Goal: Transaction & Acquisition: Purchase product/service

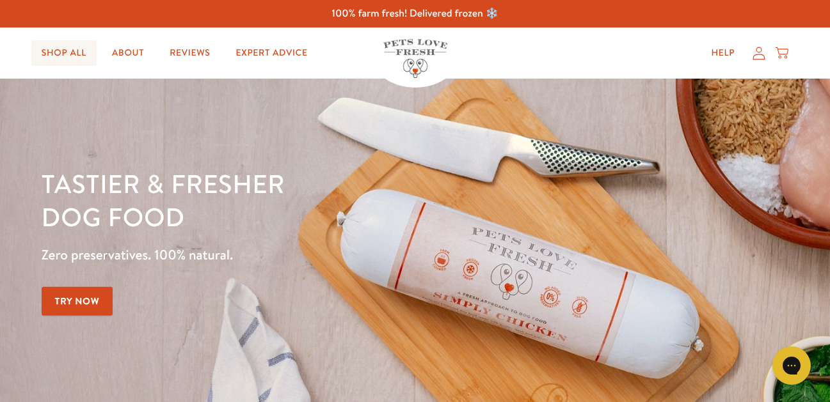
click at [63, 54] on link "Shop All" at bounding box center [63, 53] width 65 height 26
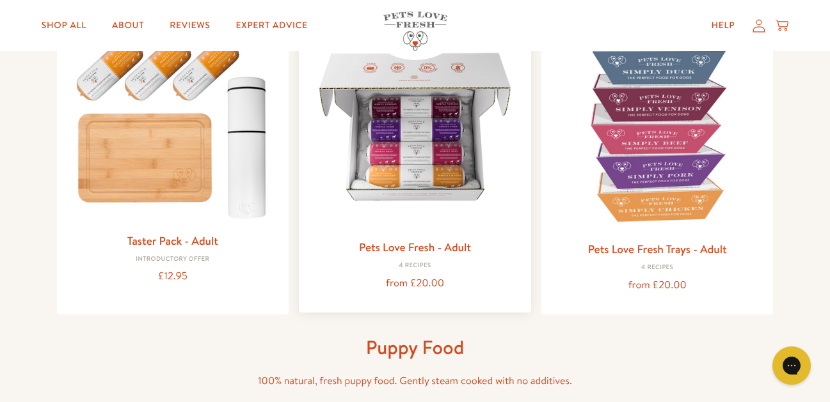
scroll to position [184, 0]
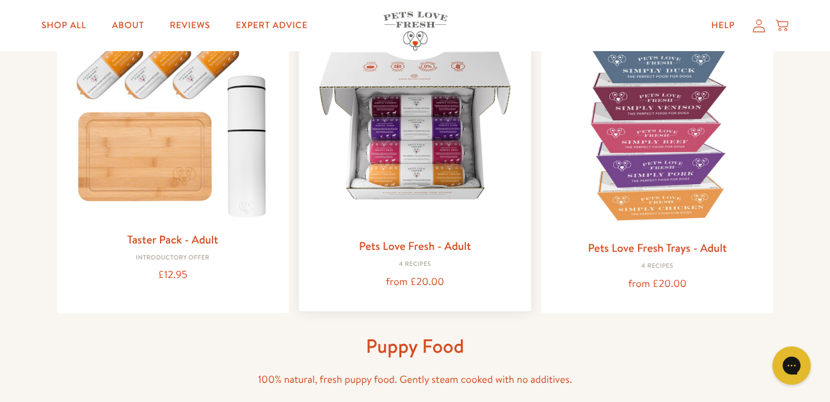
click at [441, 177] on img at bounding box center [415, 126] width 212 height 212
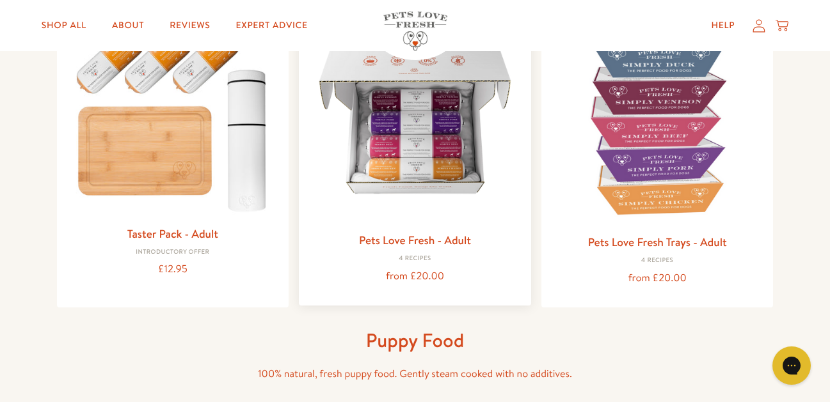
scroll to position [86, 0]
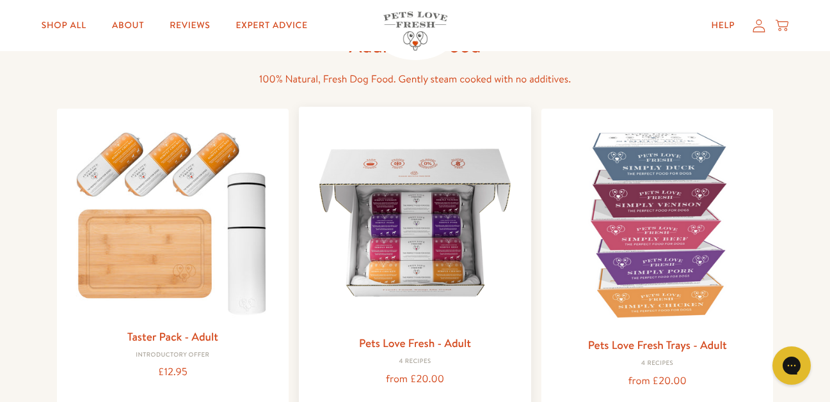
click at [491, 222] on img at bounding box center [415, 223] width 212 height 212
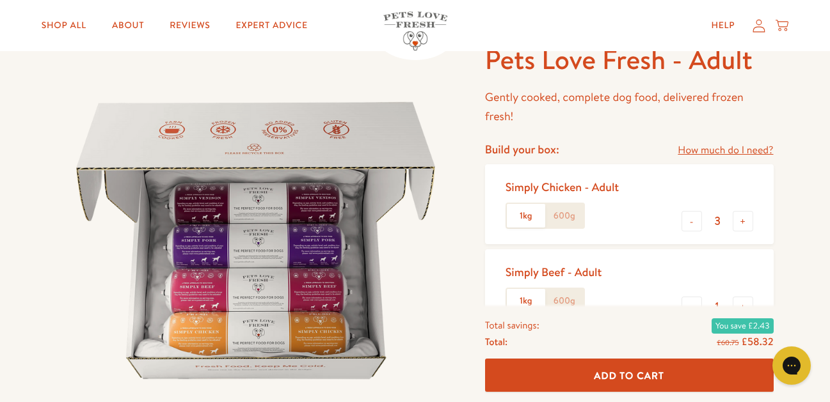
scroll to position [84, 0]
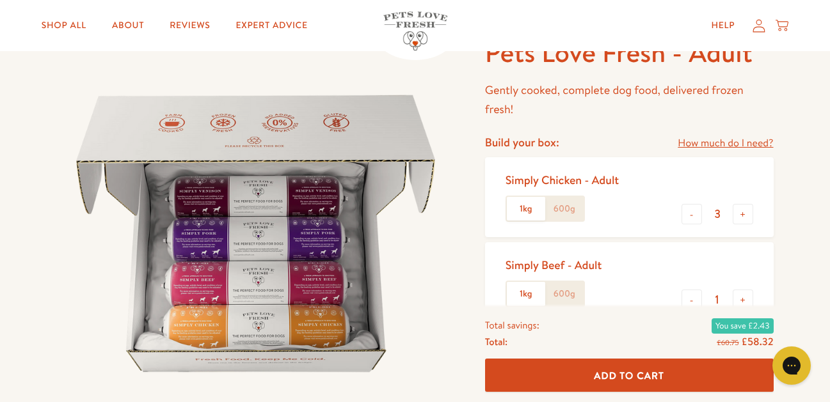
click at [713, 143] on link "How much do I need?" at bounding box center [724, 143] width 95 height 17
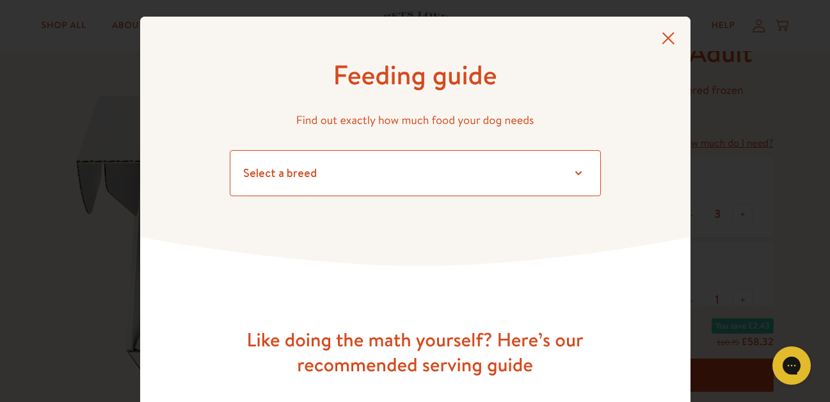
click at [409, 166] on select "Select a breed Affenpinscher Afghan hound Airedale terrier Akita Alaskan Malamu…" at bounding box center [415, 173] width 371 height 46
select select "13"
click at [230, 150] on select "Select a breed Affenpinscher Afghan hound Airedale terrier Akita Alaskan Malamu…" at bounding box center [415, 173] width 371 height 46
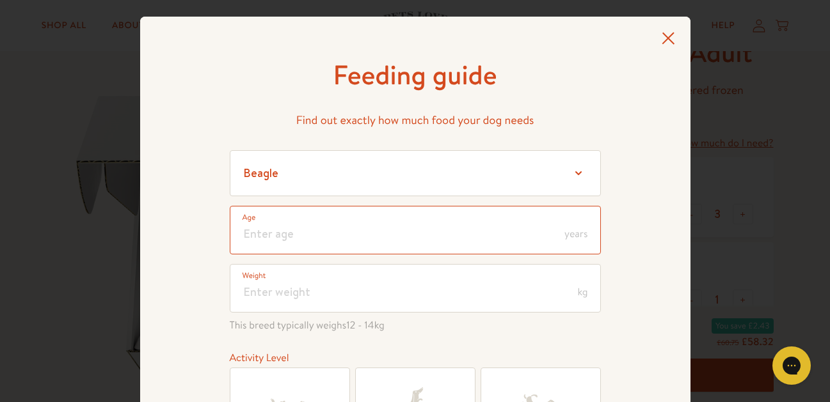
click at [327, 228] on input "number" at bounding box center [415, 230] width 371 height 49
type input "4"
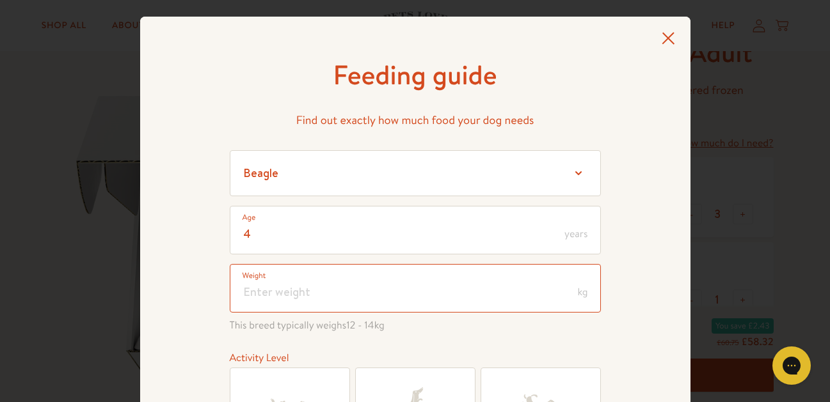
click at [316, 294] on input "number" at bounding box center [415, 288] width 371 height 49
click at [382, 304] on input "20" at bounding box center [415, 288] width 371 height 49
type input "20"
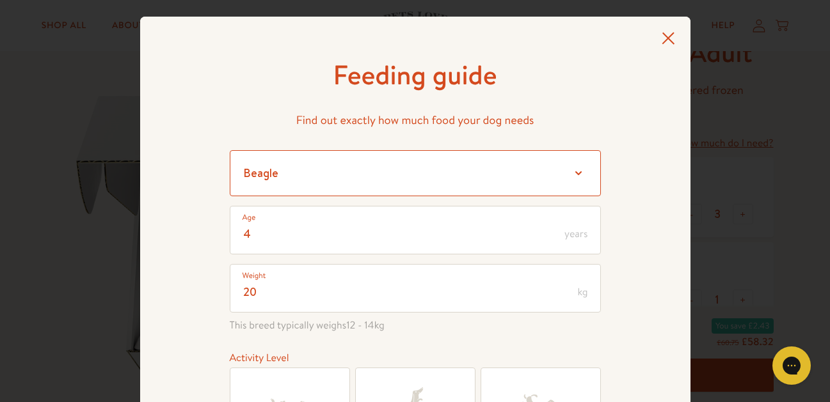
click at [423, 161] on select "Select a breed Affenpinscher Afghan hound Airedale terrier Akita Alaskan Malamu…" at bounding box center [415, 173] width 371 height 46
click at [230, 150] on select "Select a breed Affenpinscher Afghan hound Airedale terrier Akita Alaskan Malamu…" at bounding box center [415, 173] width 371 height 46
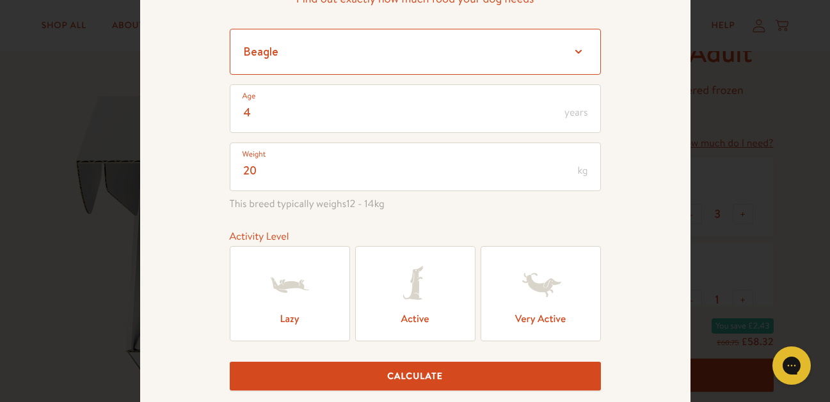
scroll to position [120, 0]
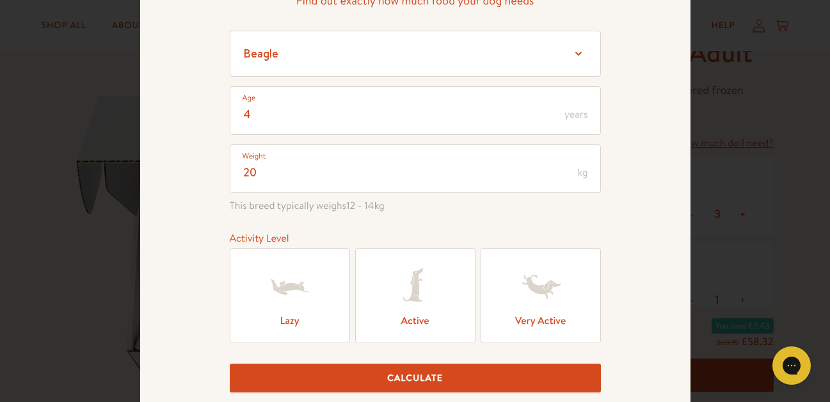
click at [418, 283] on icon at bounding box center [415, 287] width 51 height 51
click at [0, 0] on input "Active" at bounding box center [0, 0] width 0 height 0
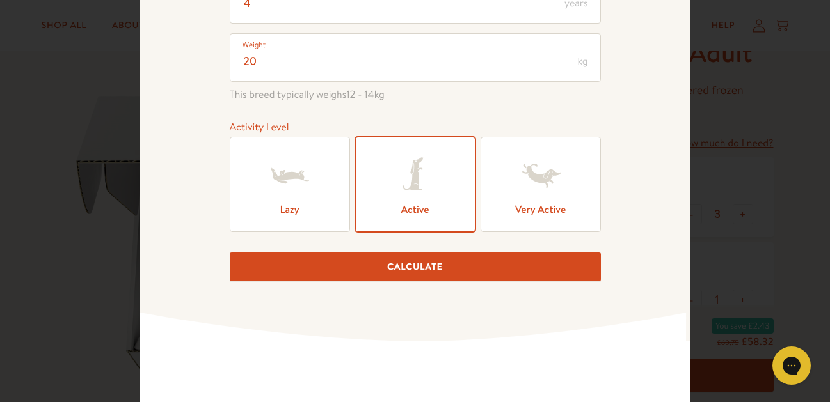
scroll to position [233, 0]
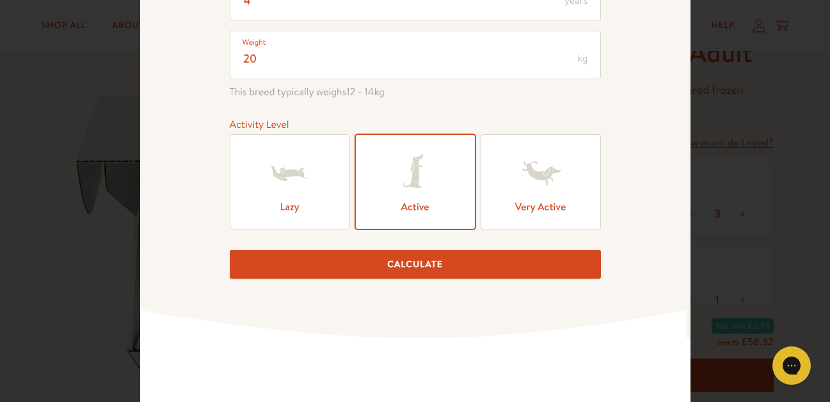
click at [418, 254] on button "Calculate" at bounding box center [415, 264] width 371 height 29
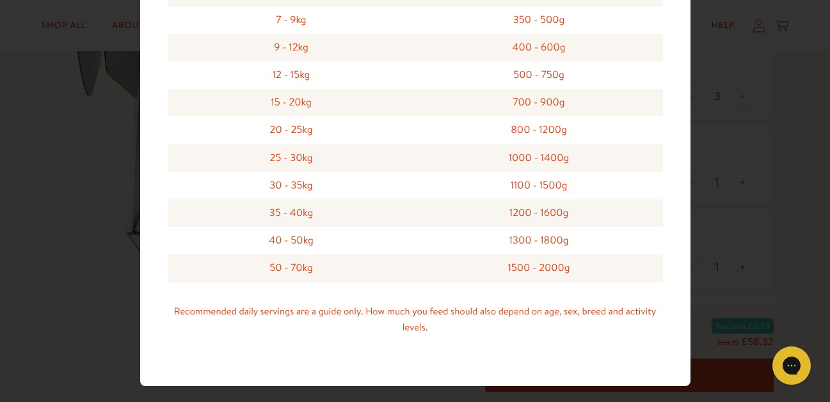
scroll to position [1196, 0]
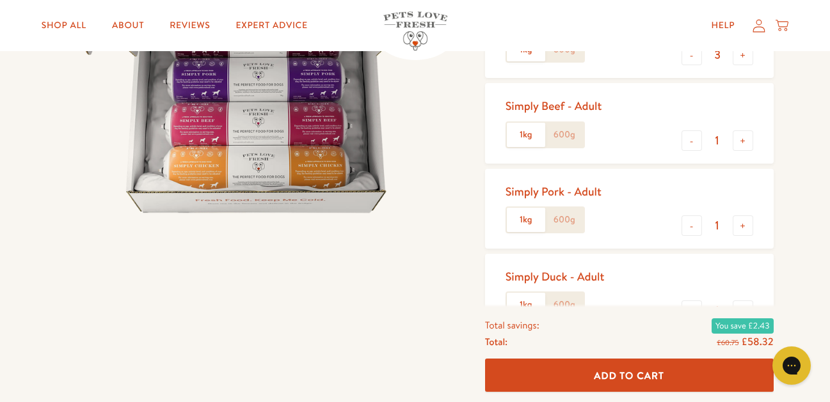
scroll to position [189, 0]
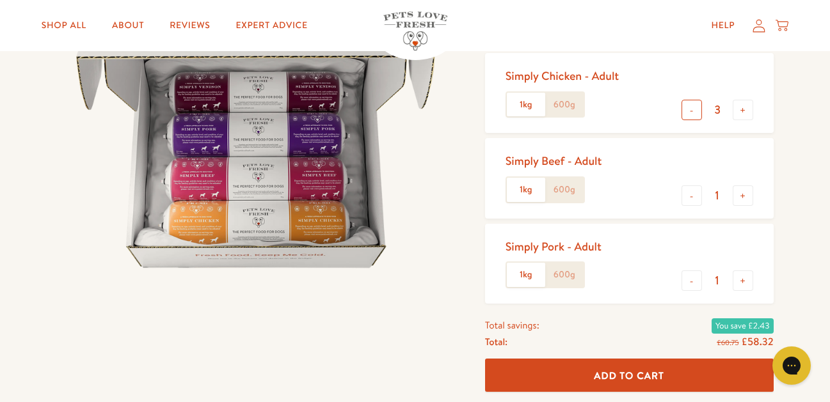
click at [698, 111] on button "-" at bounding box center [691, 110] width 20 height 20
type input "1"
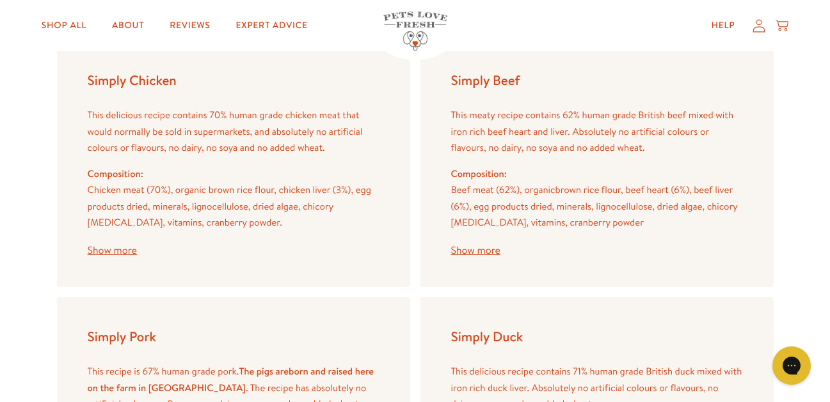
scroll to position [1519, 0]
